Goal: Transaction & Acquisition: Purchase product/service

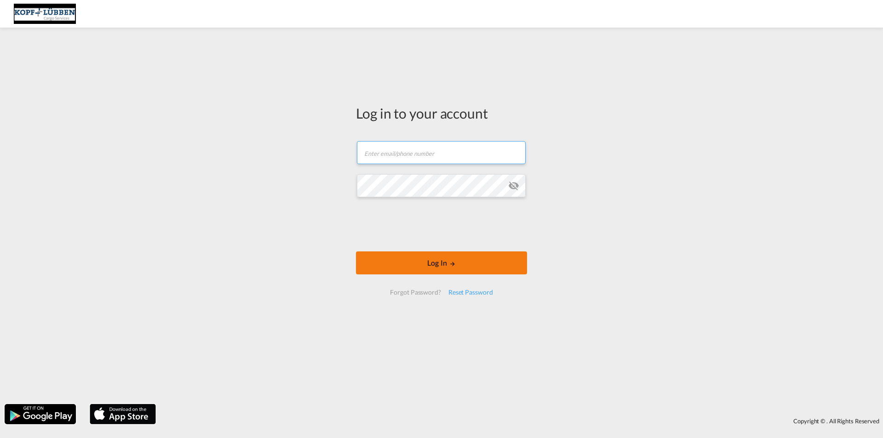
type input "[EMAIL_ADDRESS][PERSON_NAME][DOMAIN_NAME]"
click at [420, 263] on button "Log In" at bounding box center [441, 263] width 171 height 23
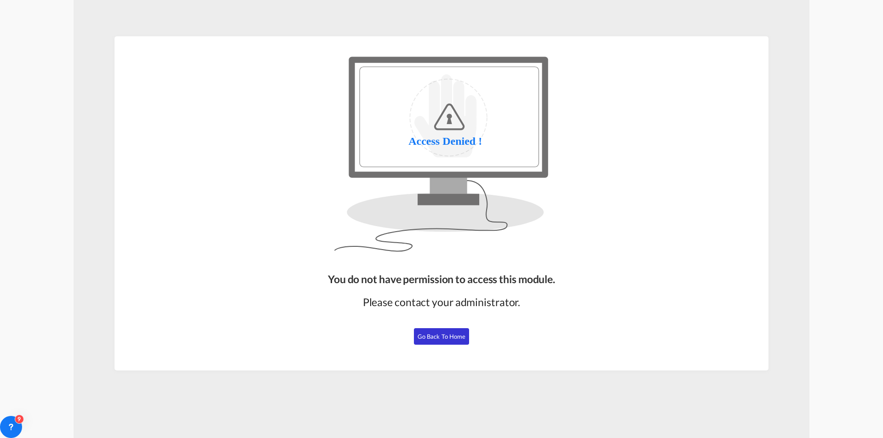
click at [429, 327] on div "You do not have permission to access this module. Please contact your administr…" at bounding box center [441, 317] width 235 height 99
click at [430, 332] on button "Go Back to Home" at bounding box center [441, 336] width 55 height 17
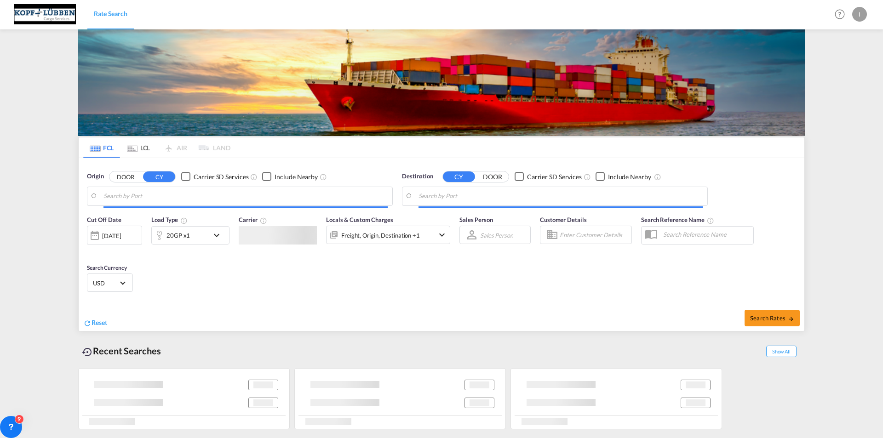
type input "[PERSON_NAME] ([PERSON_NAME]), [GEOGRAPHIC_DATA]"
type input "[GEOGRAPHIC_DATA], BEANR"
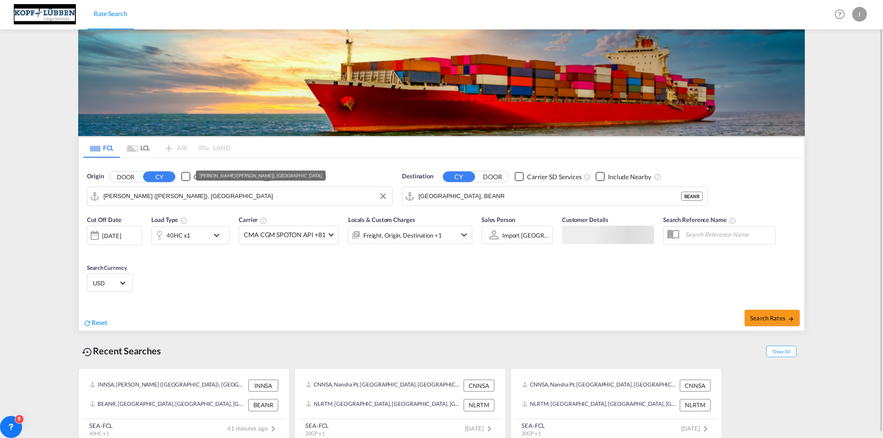
click at [243, 199] on input "[PERSON_NAME] ([PERSON_NAME]), [GEOGRAPHIC_DATA]" at bounding box center [245, 196] width 284 height 14
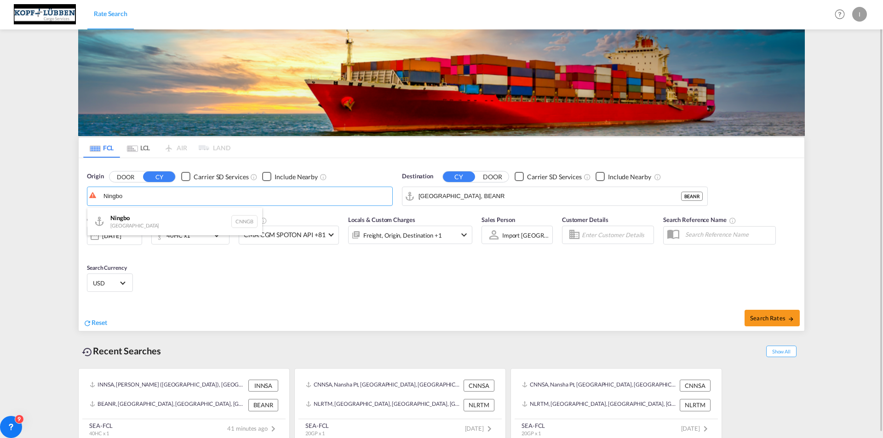
drag, startPoint x: 136, startPoint y: 219, endPoint x: 261, endPoint y: 220, distance: 125.1
click at [136, 219] on div "Ningbo China CNNGB" at bounding box center [174, 222] width 175 height 28
type input "Ningbo, CNNGB"
click at [470, 195] on input "[GEOGRAPHIC_DATA], BEANR" at bounding box center [560, 196] width 284 height 14
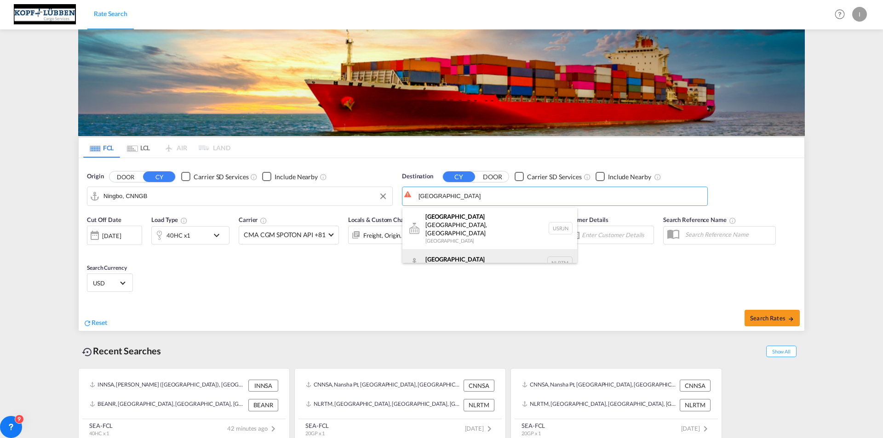
click at [441, 249] on div "[GEOGRAPHIC_DATA] [GEOGRAPHIC_DATA] NLRTM" at bounding box center [489, 263] width 175 height 28
type input "[GEOGRAPHIC_DATA], NLRTM"
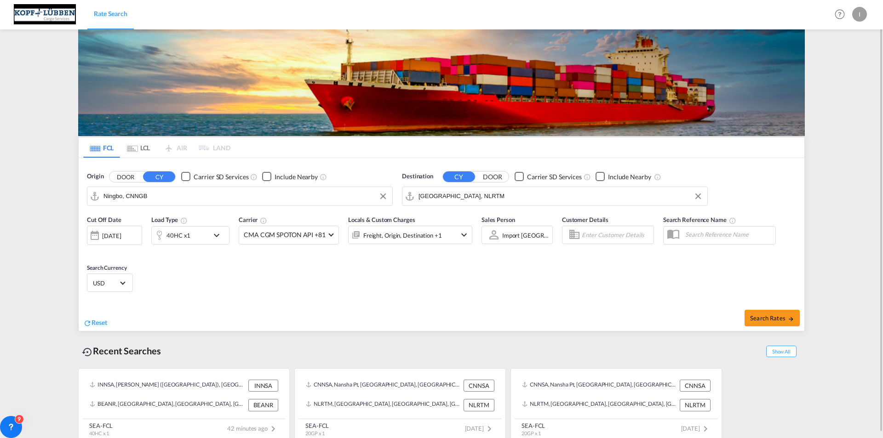
click at [213, 236] on md-icon "icon-chevron-down" at bounding box center [219, 235] width 16 height 11
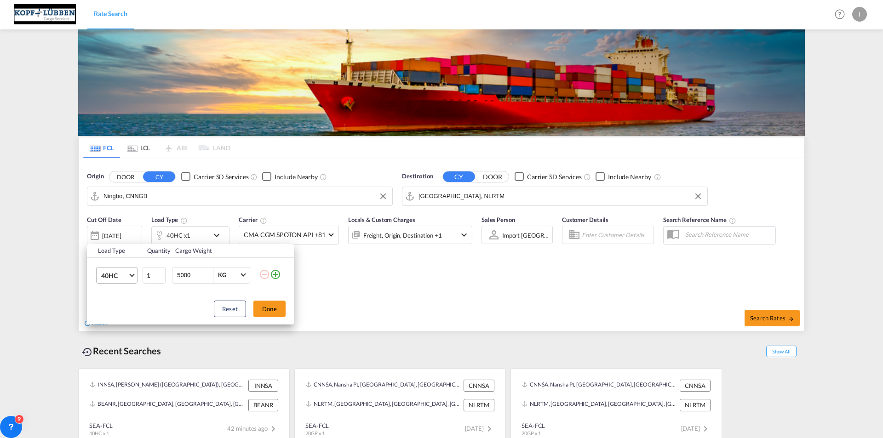
click at [129, 275] on md-select-value "40HC" at bounding box center [118, 276] width 37 height 16
click at [115, 252] on div "40GP" at bounding box center [109, 253] width 16 height 9
click at [125, 232] on div "Load Type Quantity Cargo Weight 40GP 1 5000 KG KG Load type addition is restric…" at bounding box center [441, 219] width 883 height 438
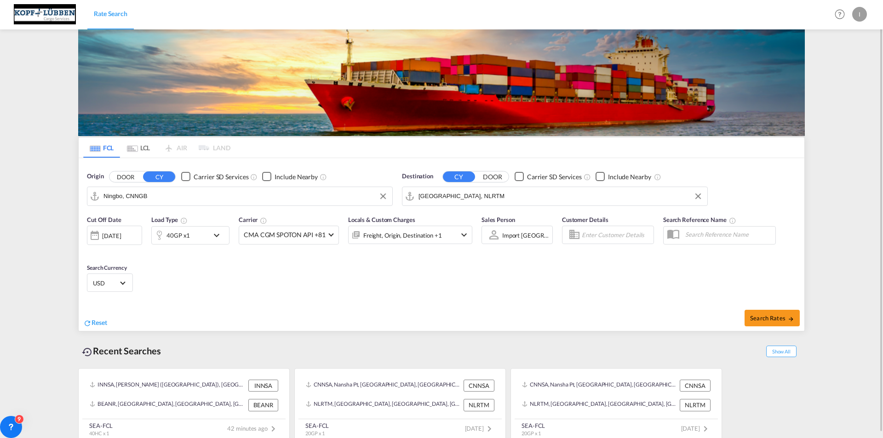
click at [121, 232] on div "[DATE]" at bounding box center [111, 236] width 19 height 8
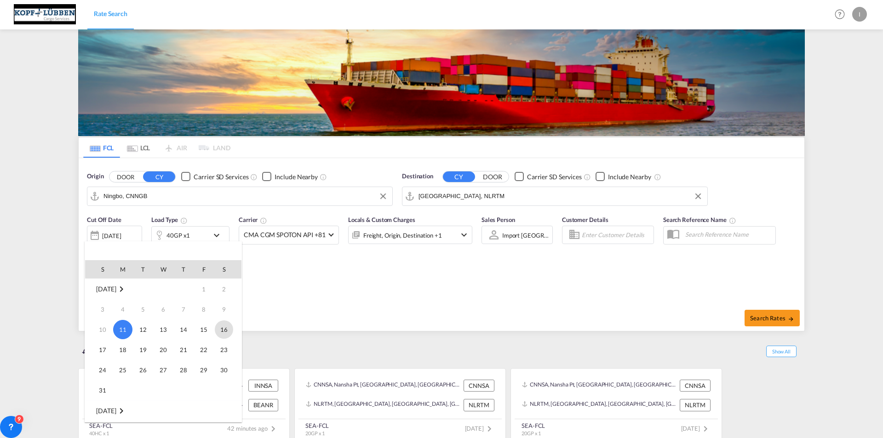
click at [224, 328] on span "16" at bounding box center [224, 330] width 18 height 18
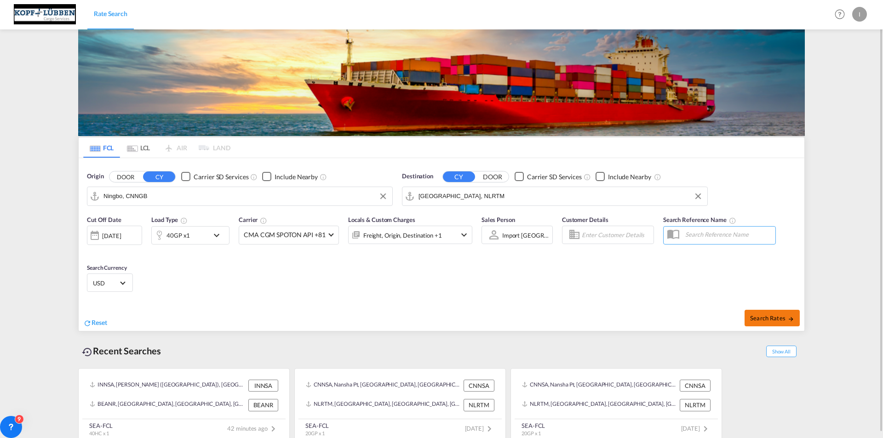
click at [768, 318] on span "Search Rates" at bounding box center [772, 318] width 44 height 7
type input "CNNGB to NLRTM / [DATE]"
